Goal: Information Seeking & Learning: Learn about a topic

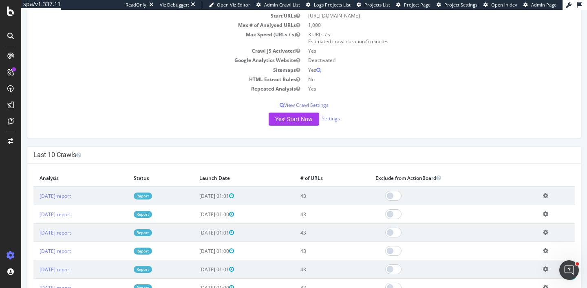
scroll to position [113, 0]
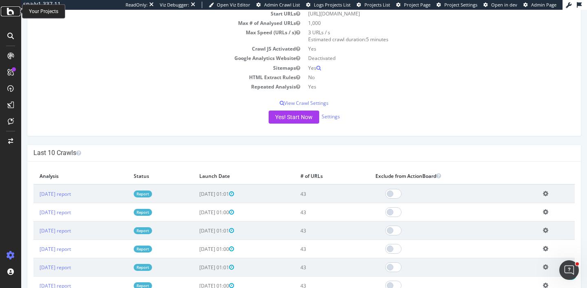
click at [13, 12] on icon at bounding box center [10, 12] width 7 height 10
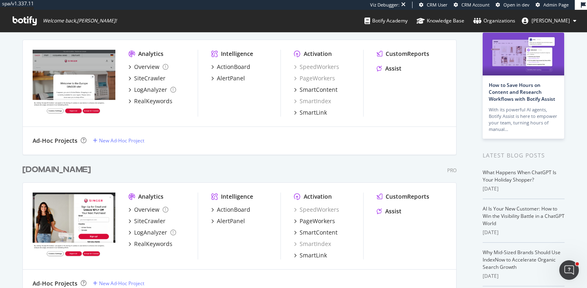
scroll to position [65, 0]
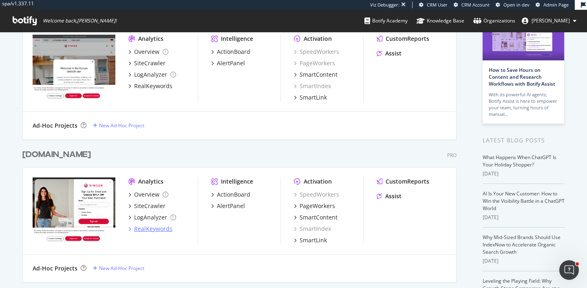
click at [150, 227] on div "RealKeywords" at bounding box center [153, 229] width 38 height 8
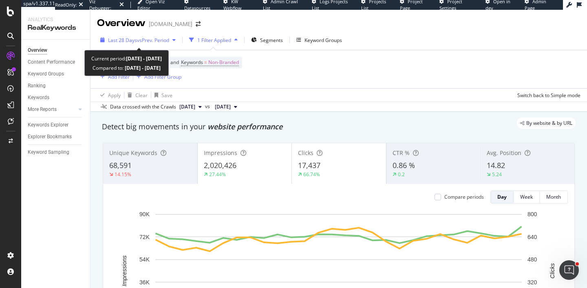
click at [124, 42] on span "Last 28 Days" at bounding box center [122, 40] width 29 height 7
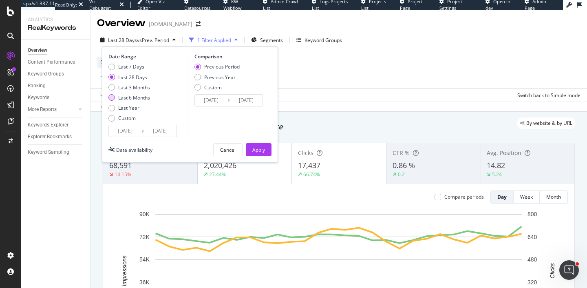
click at [134, 97] on div "Last 6 Months" at bounding box center [134, 97] width 32 height 7
type input "[DATE]"
click at [209, 78] on div "Previous Year" at bounding box center [219, 77] width 31 height 7
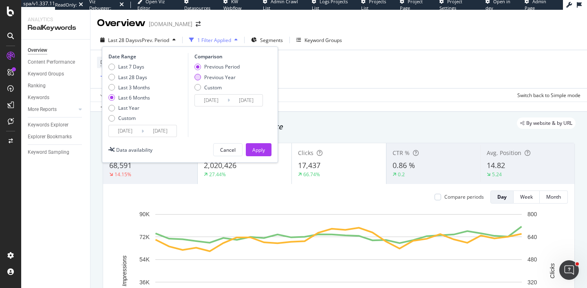
type input "[DATE]"
click at [264, 146] on div "Apply" at bounding box center [258, 149] width 13 height 7
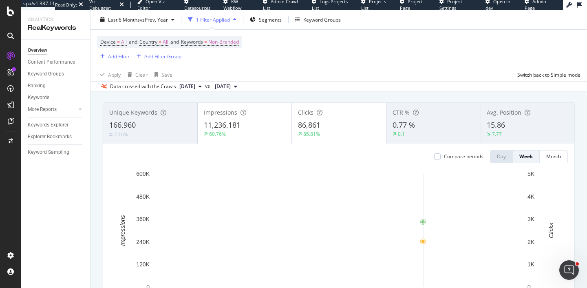
scroll to position [39, 0]
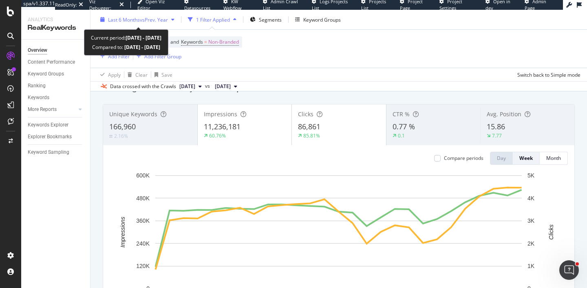
click at [136, 25] on div "Last 6 Months vs Prev. Year" at bounding box center [137, 19] width 81 height 12
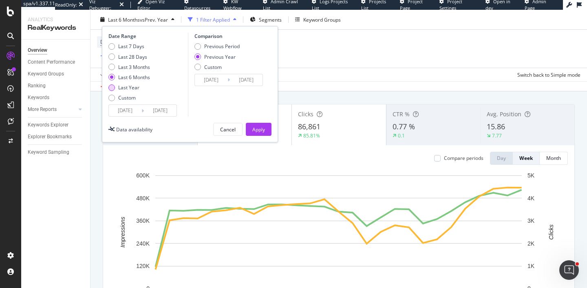
click at [132, 89] on div "Last Year" at bounding box center [128, 87] width 21 height 7
type input "[DATE]"
click at [267, 124] on button "Apply" at bounding box center [259, 129] width 26 height 13
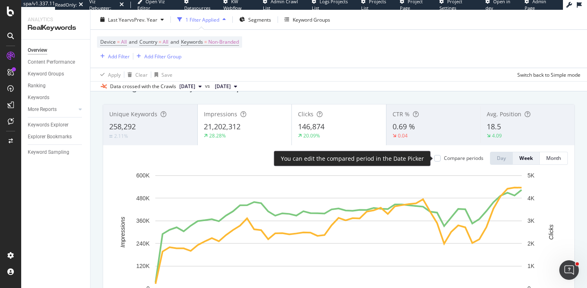
click at [458, 161] on div "Compare periods" at bounding box center [464, 157] width 40 height 7
